Goal: Find specific page/section: Find specific page/section

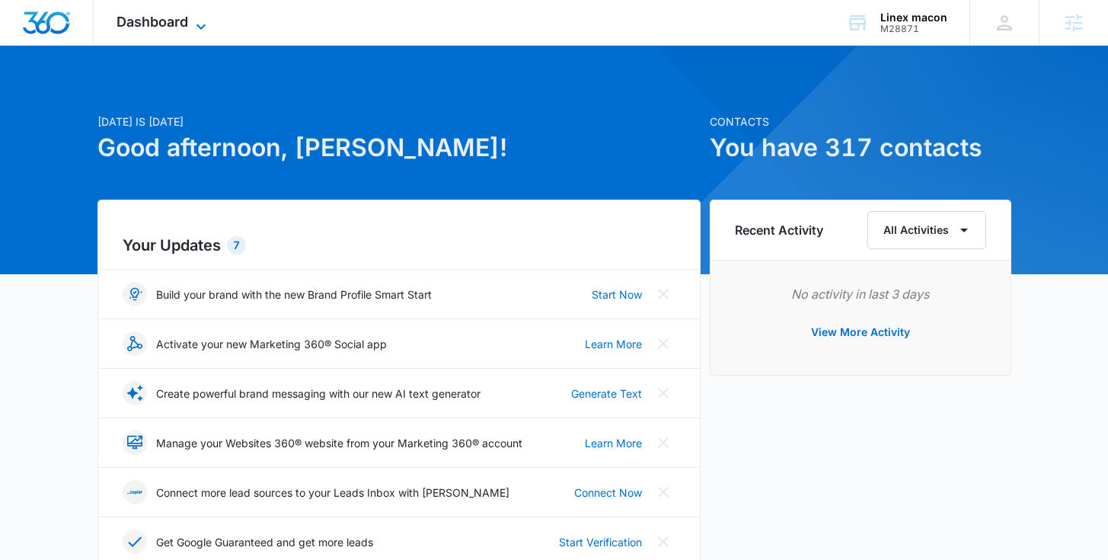
click at [168, 26] on span "Dashboard" at bounding box center [153, 22] width 72 height 16
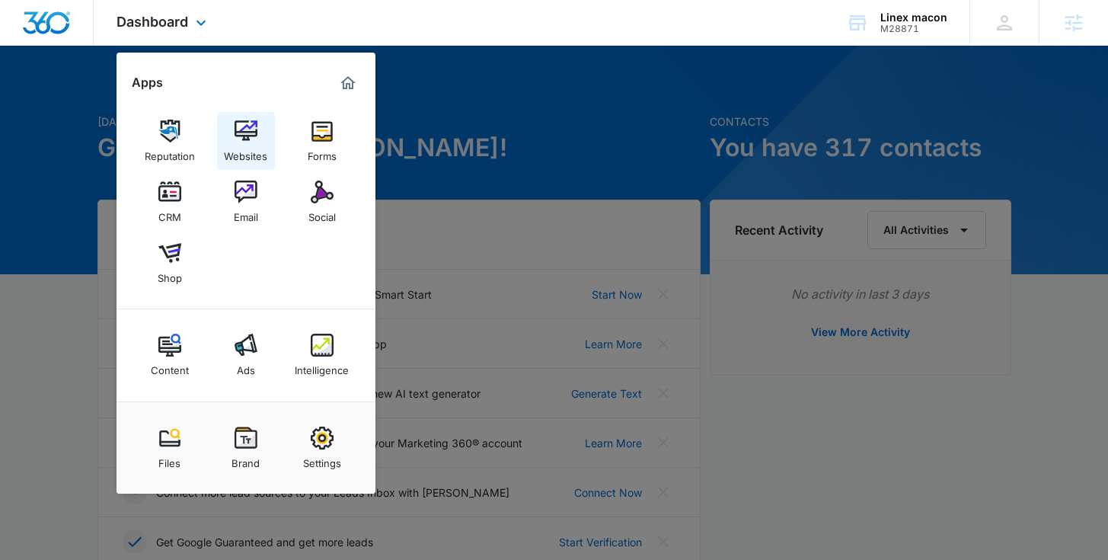
click at [245, 142] on div "Websites" at bounding box center [245, 152] width 43 height 20
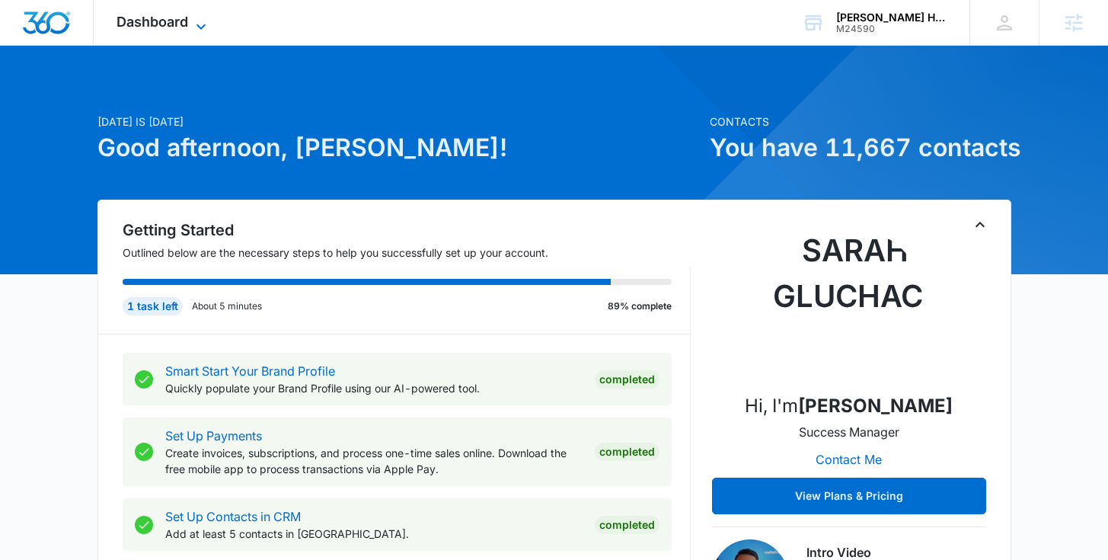
click at [179, 21] on span "Dashboard" at bounding box center [153, 22] width 72 height 16
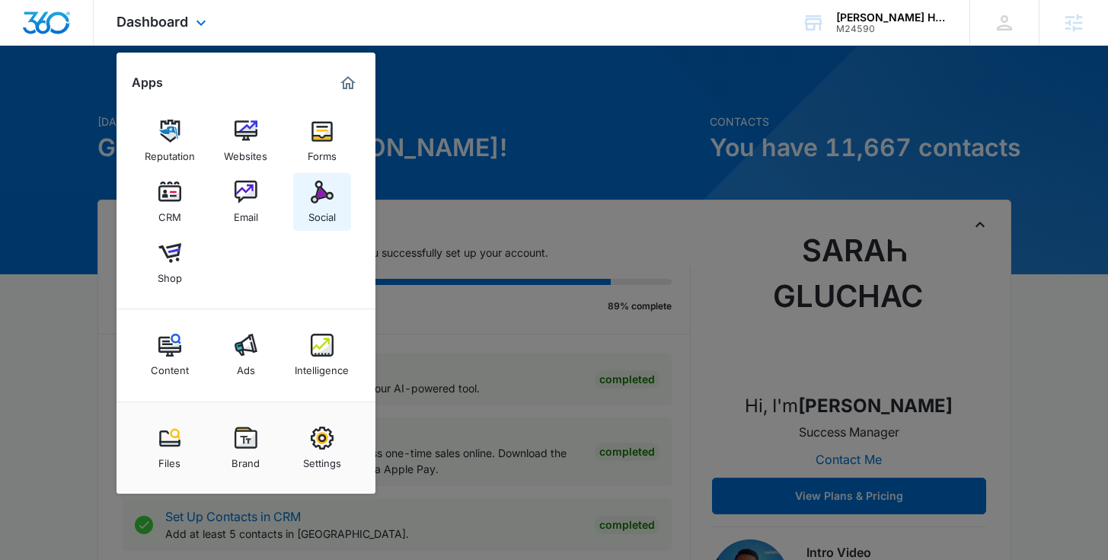
click at [304, 201] on link "Social" at bounding box center [322, 202] width 58 height 58
